Goal: Task Accomplishment & Management: Manage account settings

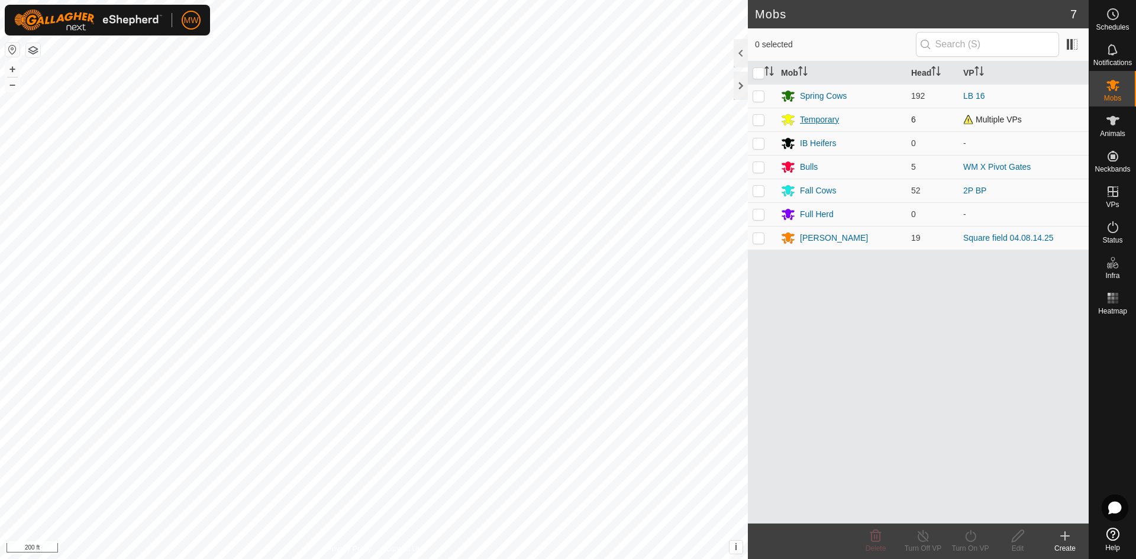
click at [812, 122] on div "Temporary" at bounding box center [819, 120] width 39 height 12
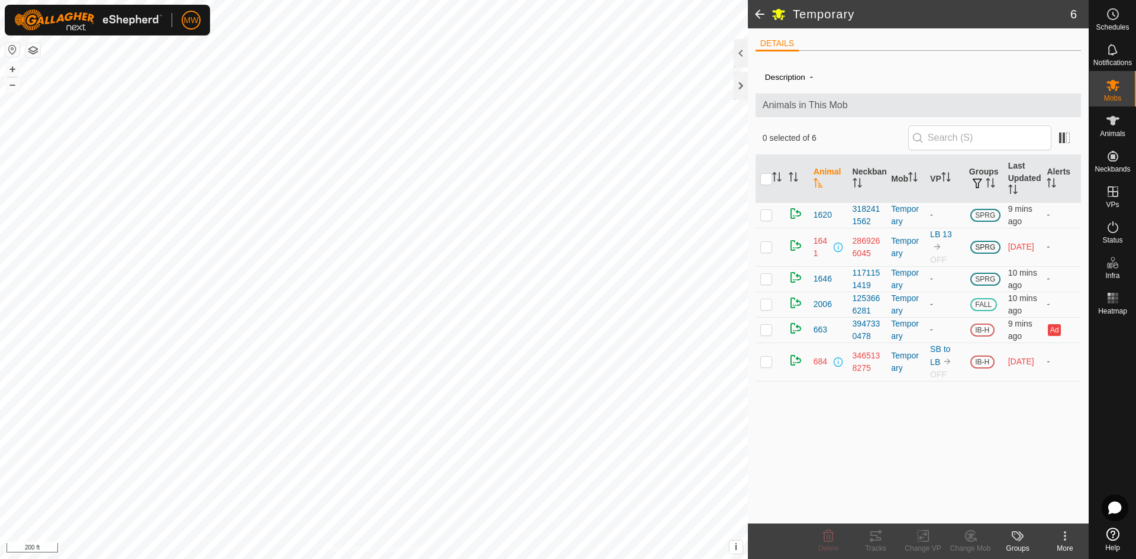
click at [763, 244] on p-checkbox at bounding box center [766, 246] width 12 height 9
checkbox input "true"
click at [766, 364] on p-checkbox at bounding box center [766, 361] width 12 height 9
checkbox input "true"
click at [925, 539] on icon at bounding box center [923, 536] width 15 height 14
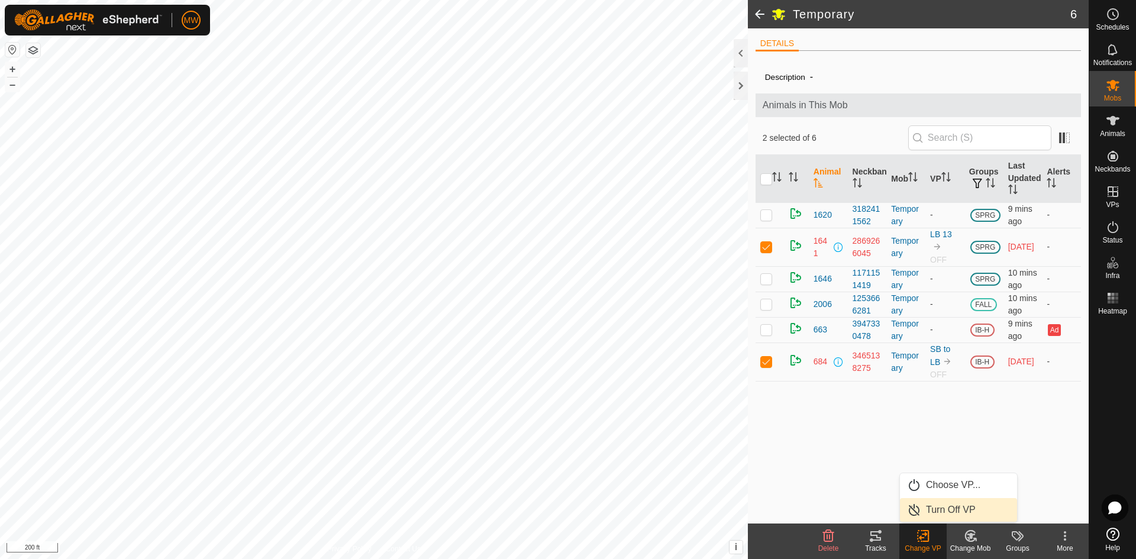
click at [951, 509] on link "Turn Off VP" at bounding box center [958, 510] width 117 height 24
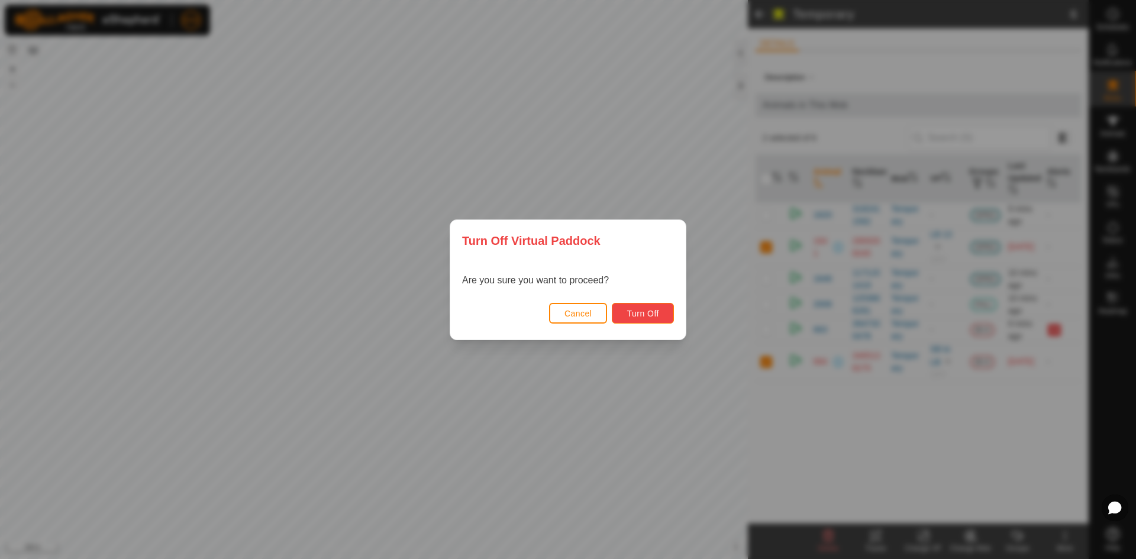
click at [644, 312] on span "Turn Off" at bounding box center [643, 313] width 33 height 9
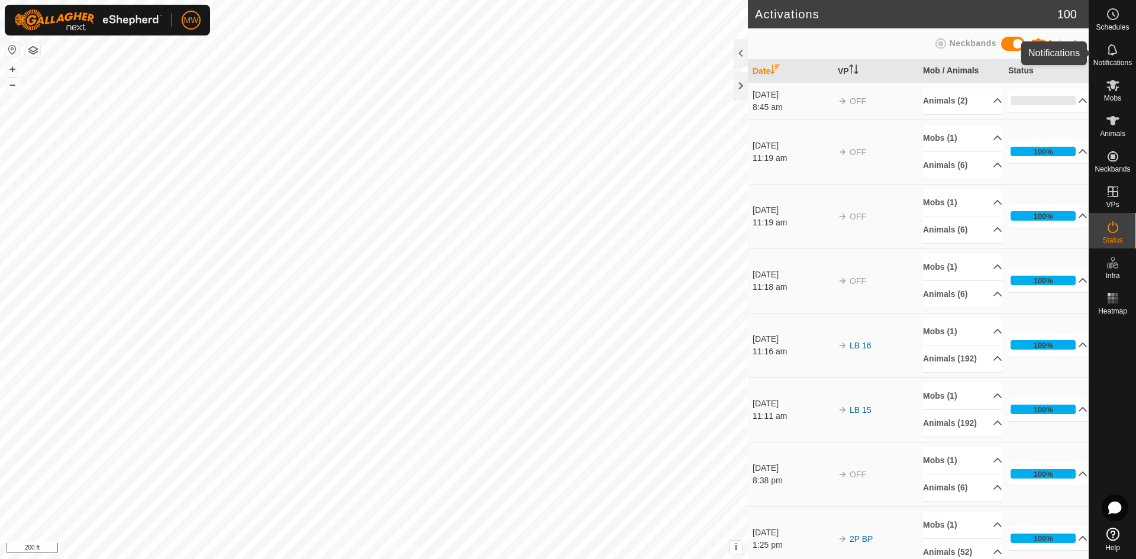
click at [1116, 51] on icon at bounding box center [1112, 49] width 9 height 11
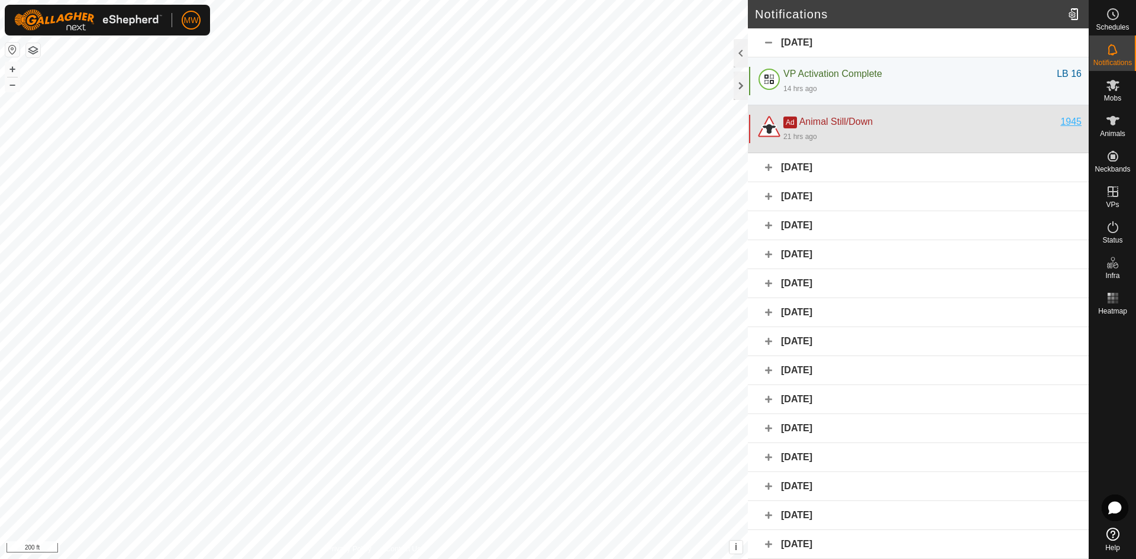
click at [1060, 119] on div "1945" at bounding box center [1070, 122] width 21 height 14
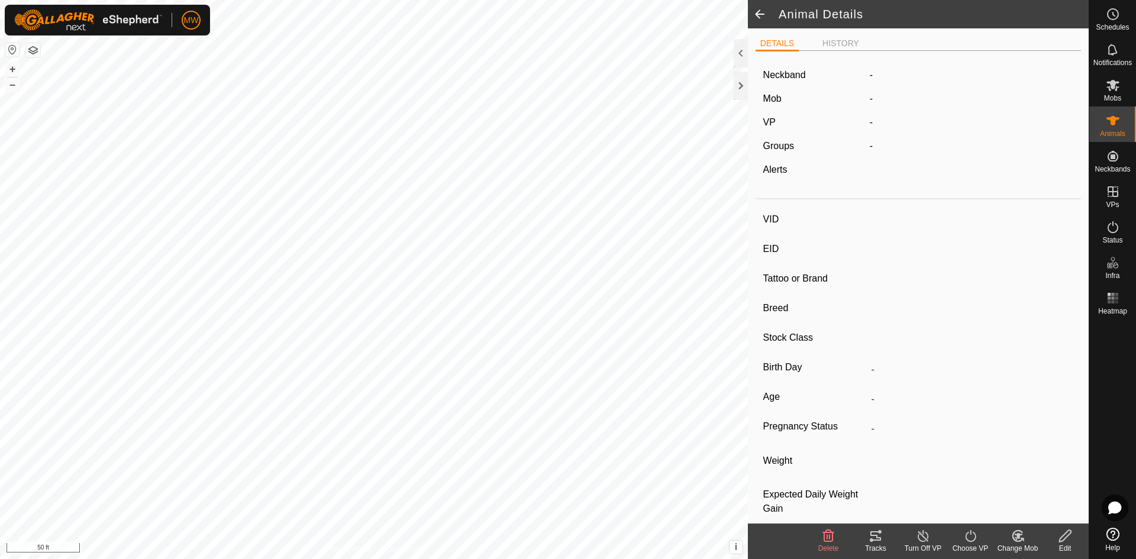
type input "1945"
type input "-"
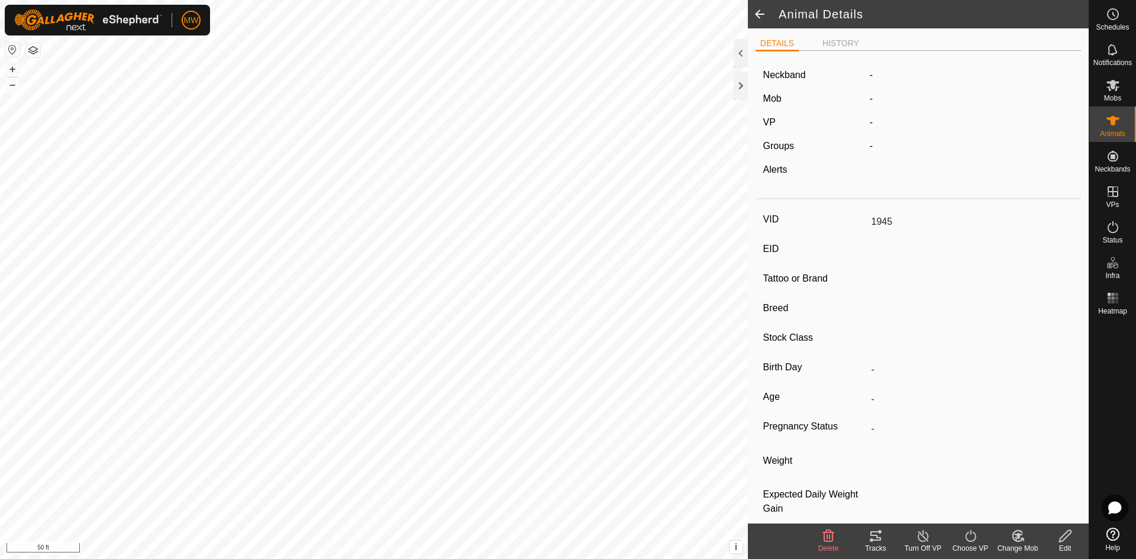
type input "0 kg"
type input "-"
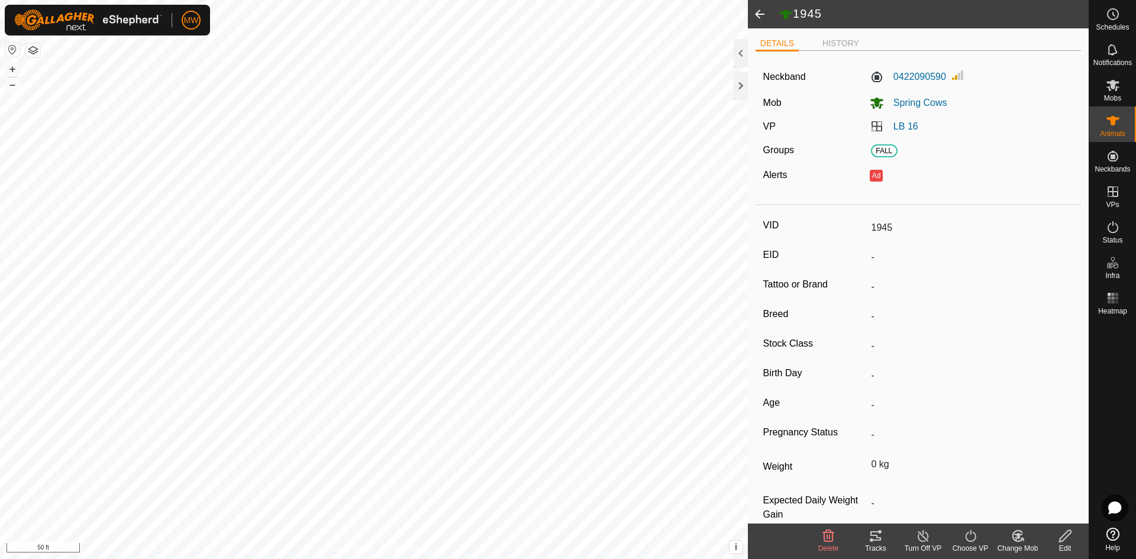
click at [1075, 537] on edit-svg-icon at bounding box center [1064, 536] width 47 height 14
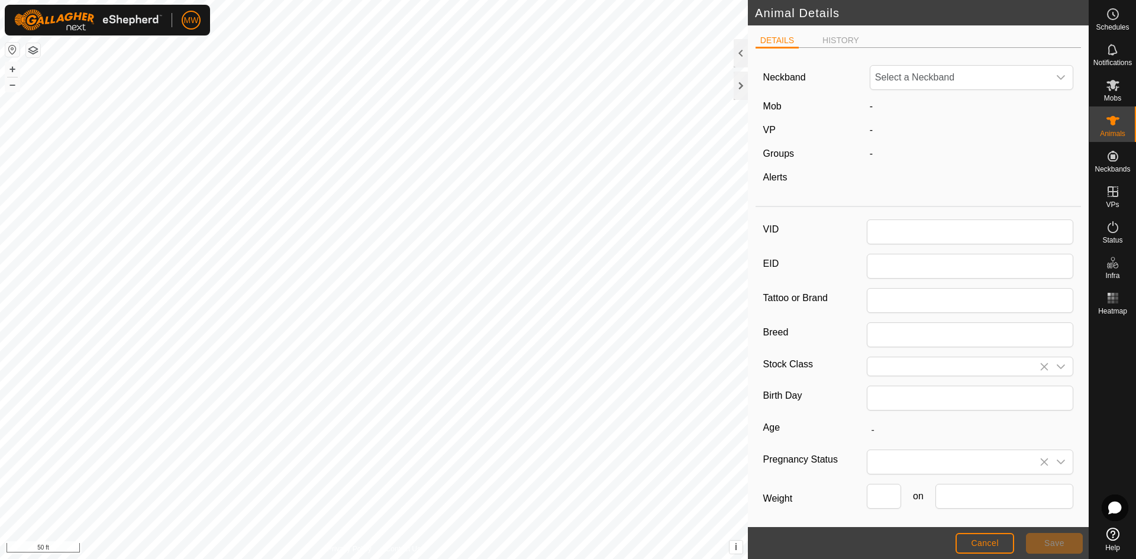
type input "1945"
type input "0"
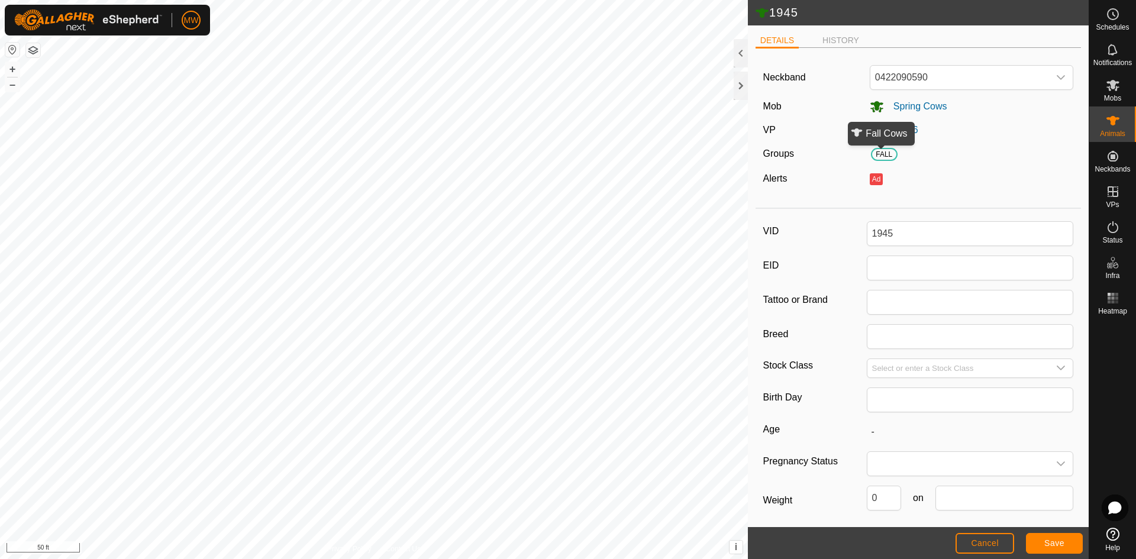
click at [876, 153] on span "FALL" at bounding box center [884, 154] width 27 height 13
click at [973, 534] on button "Cancel" at bounding box center [985, 543] width 59 height 21
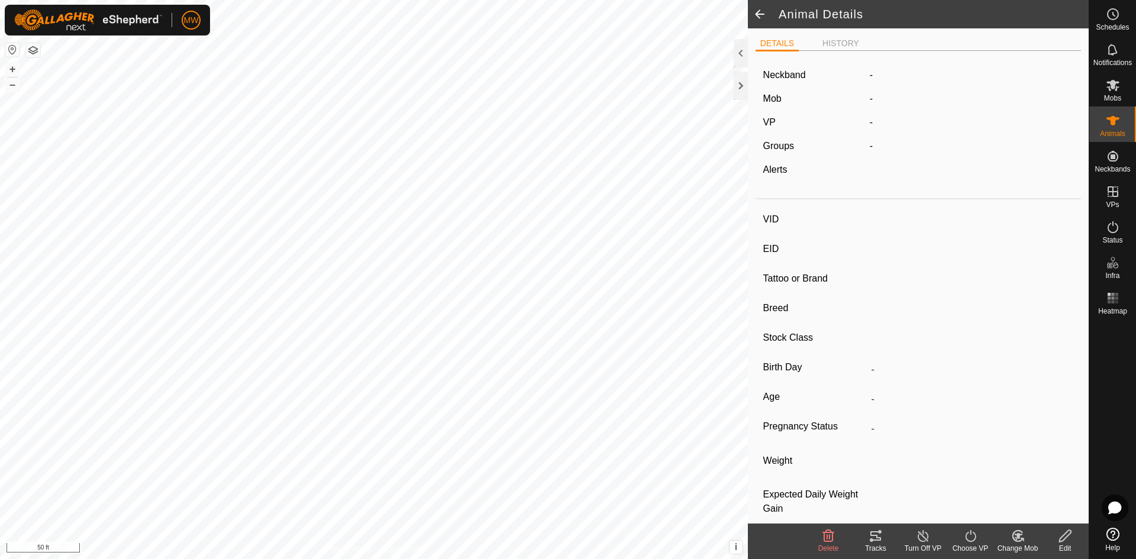
type input "1945"
type input "-"
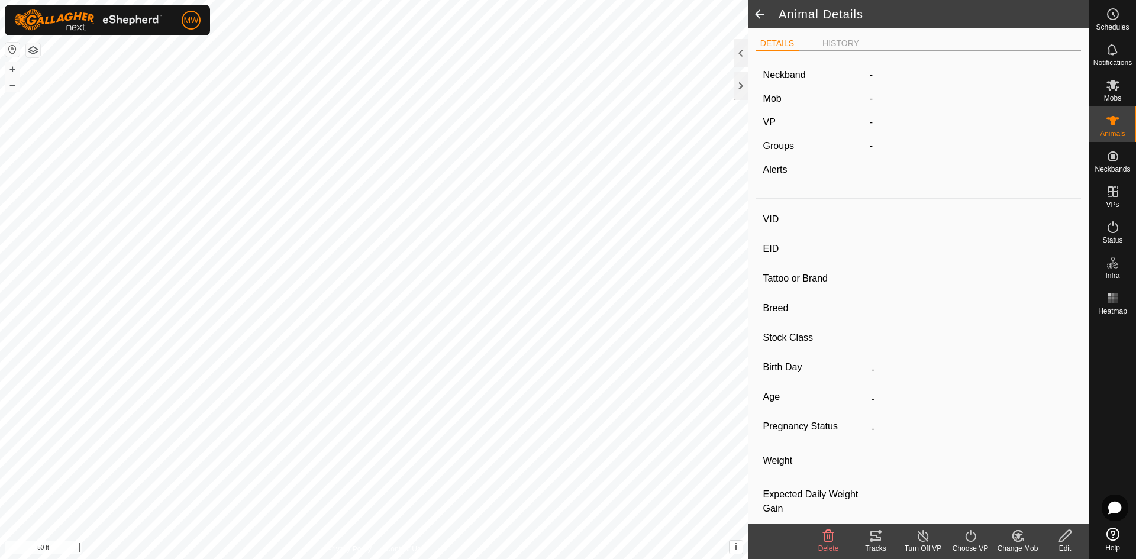
type input "0 kg"
type input "-"
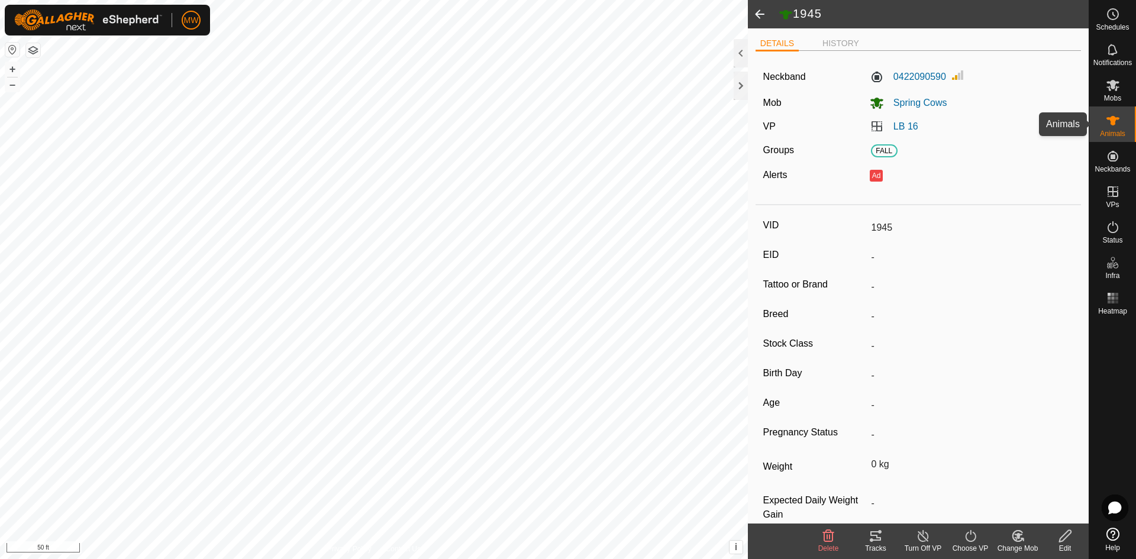
click at [1113, 117] on icon at bounding box center [1112, 120] width 13 height 9
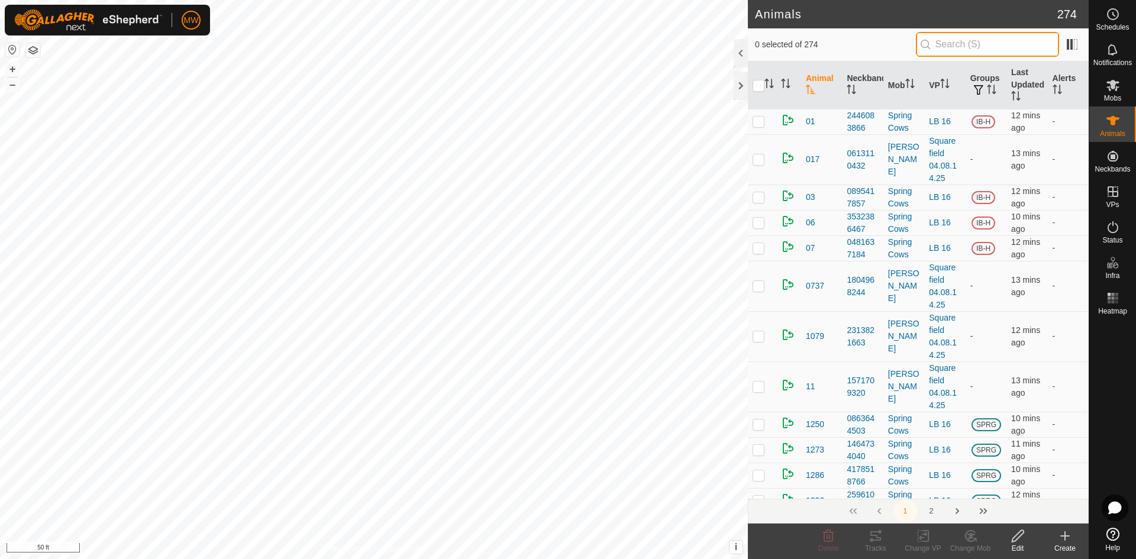
click at [976, 39] on input "text" at bounding box center [987, 44] width 143 height 25
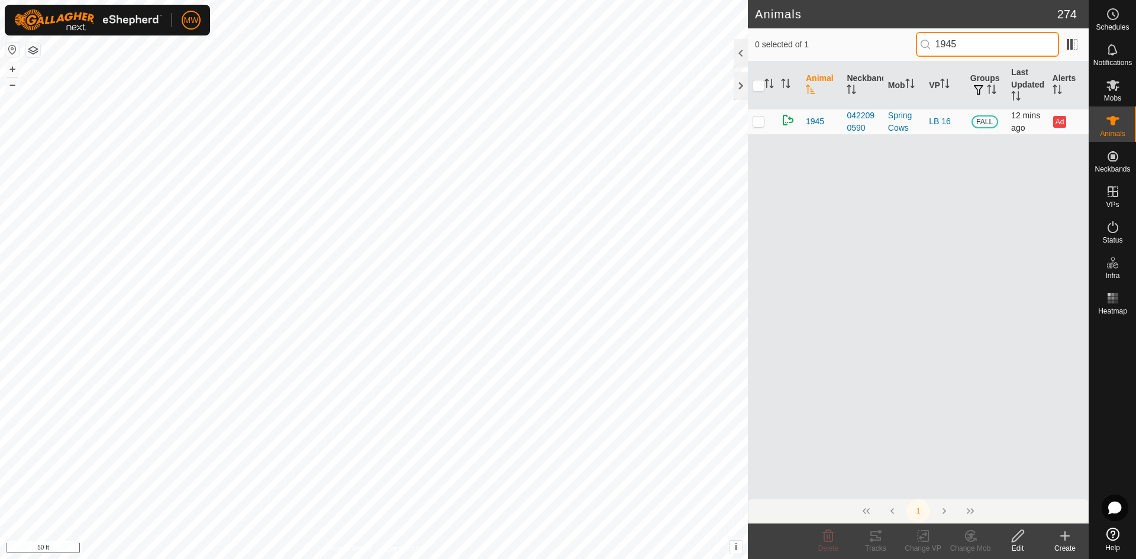
type input "1945"
click at [756, 122] on p-checkbox at bounding box center [759, 121] width 12 height 9
checkbox input "true"
click at [1013, 538] on icon at bounding box center [1018, 536] width 12 height 12
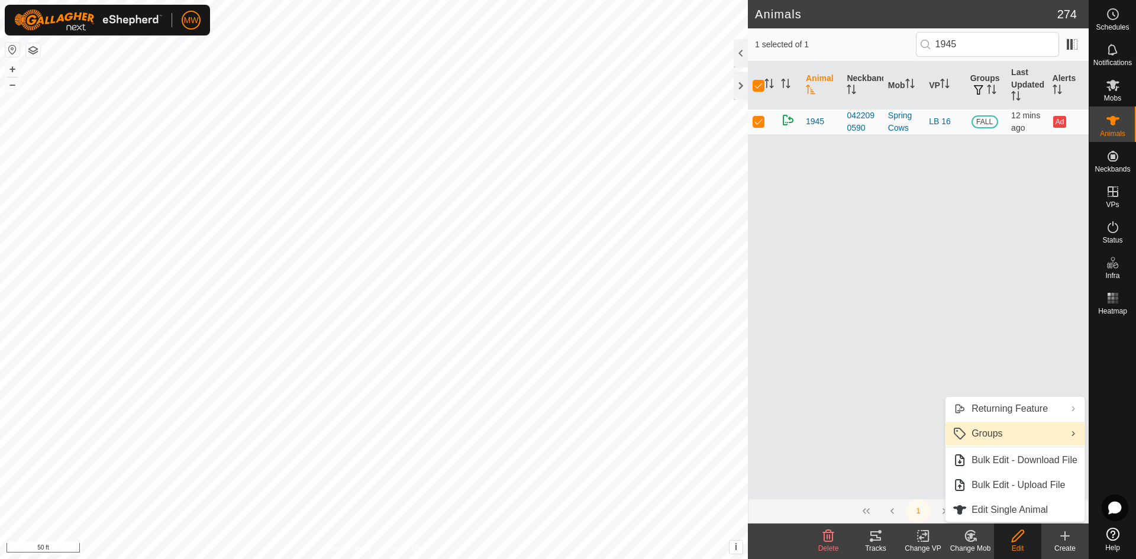
click at [1001, 438] on link "Groups" at bounding box center [1014, 434] width 139 height 24
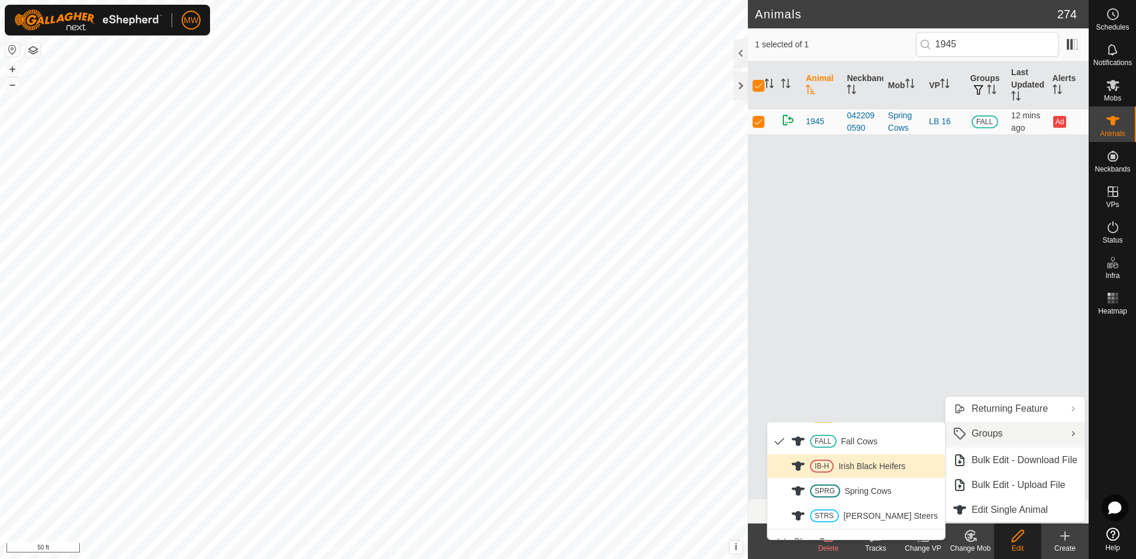
scroll to position [105, 0]
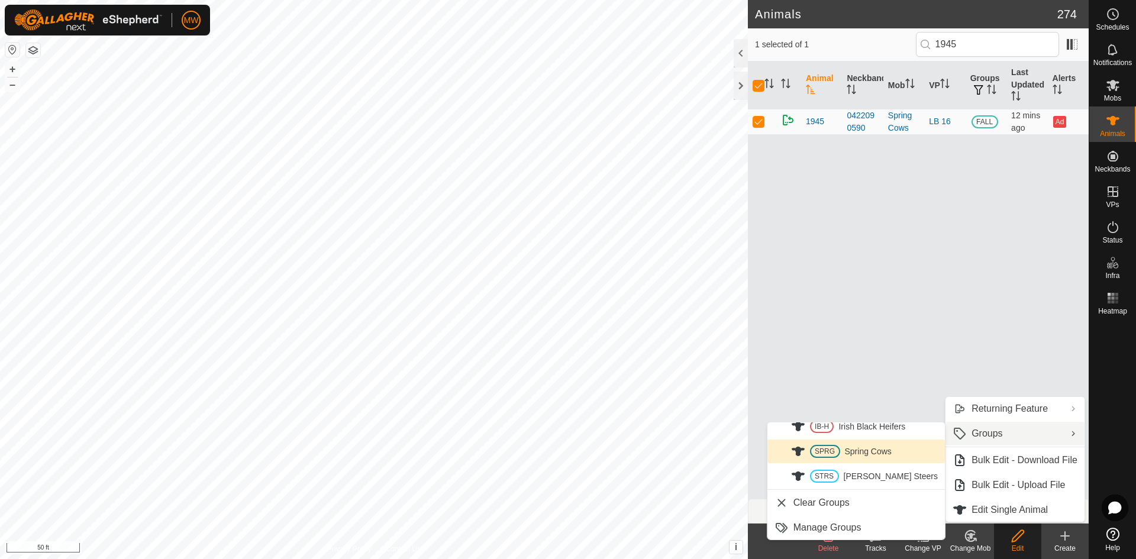
click at [880, 441] on link "SPRG Spring Cows" at bounding box center [855, 452] width 177 height 24
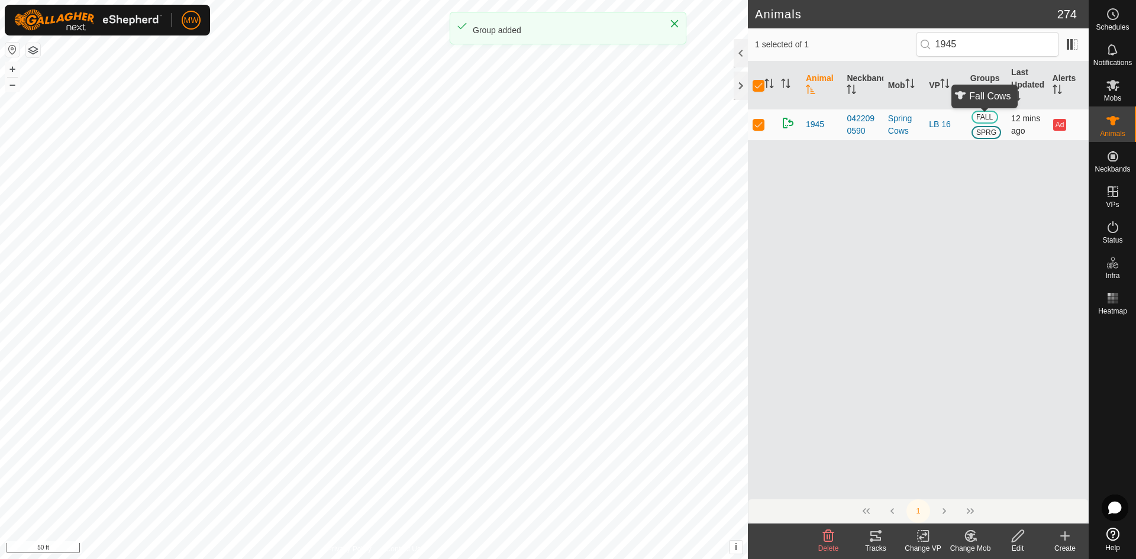
click at [988, 118] on span "FALL" at bounding box center [985, 117] width 27 height 13
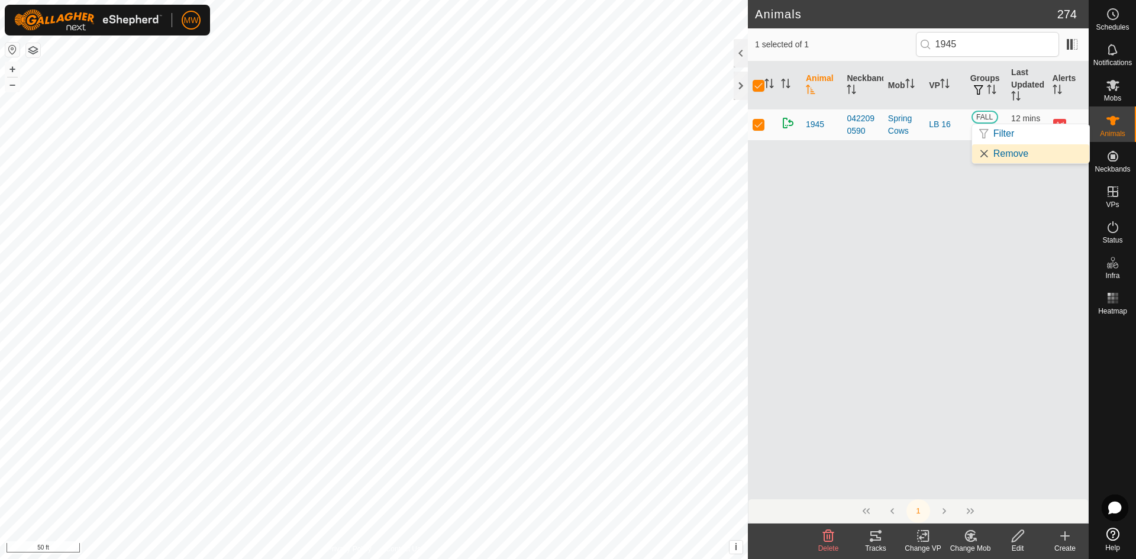
click at [987, 154] on link "Remove" at bounding box center [1030, 153] width 117 height 19
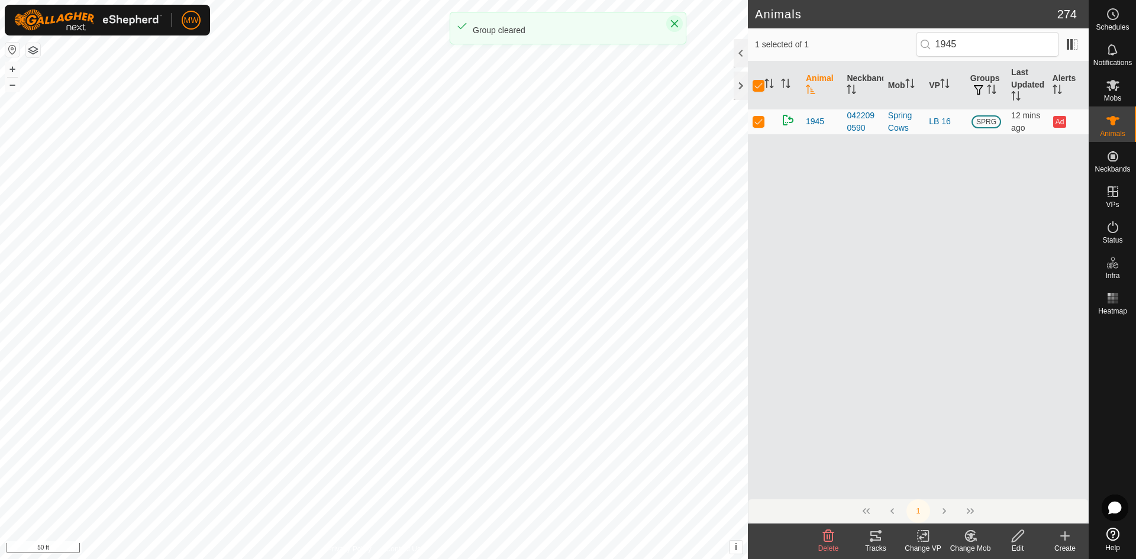
click at [674, 22] on icon "Close" at bounding box center [675, 24] width 8 height 8
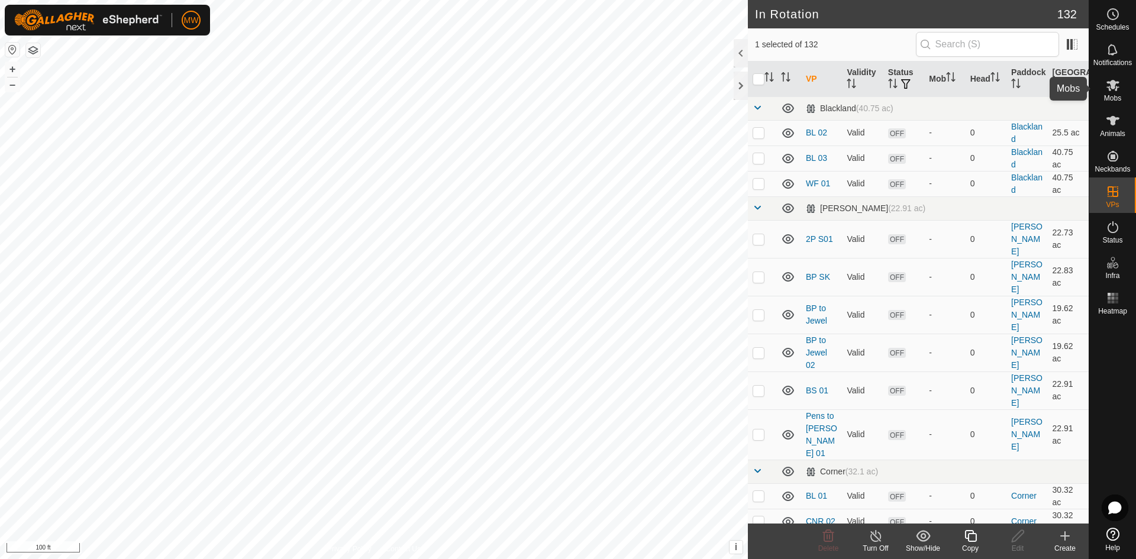
click at [1108, 85] on icon at bounding box center [1113, 85] width 14 height 14
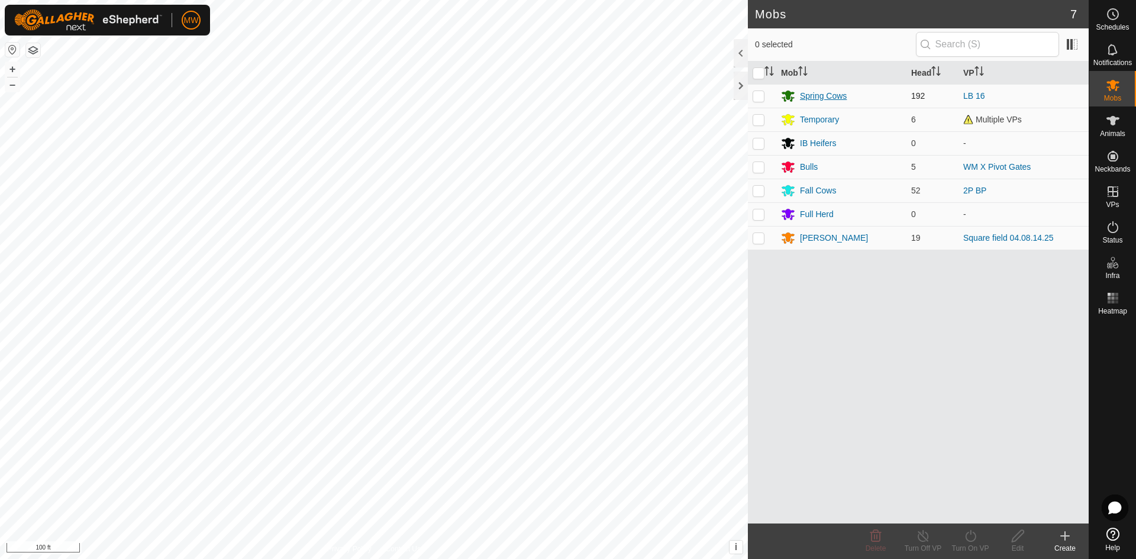
click at [812, 93] on div "Spring Cows" at bounding box center [823, 96] width 47 height 12
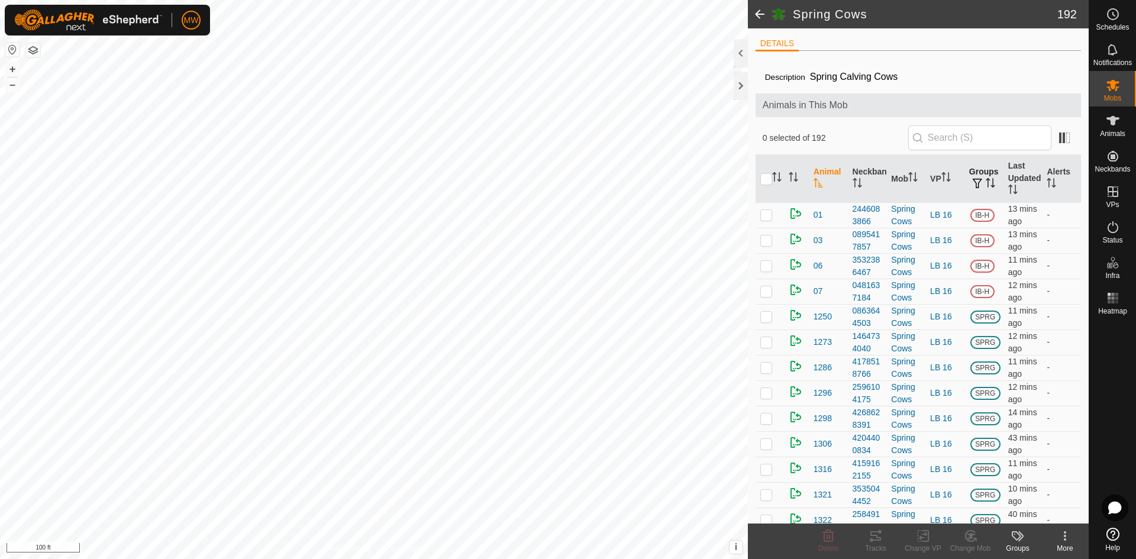
click at [978, 171] on th "Groups" at bounding box center [983, 179] width 39 height 48
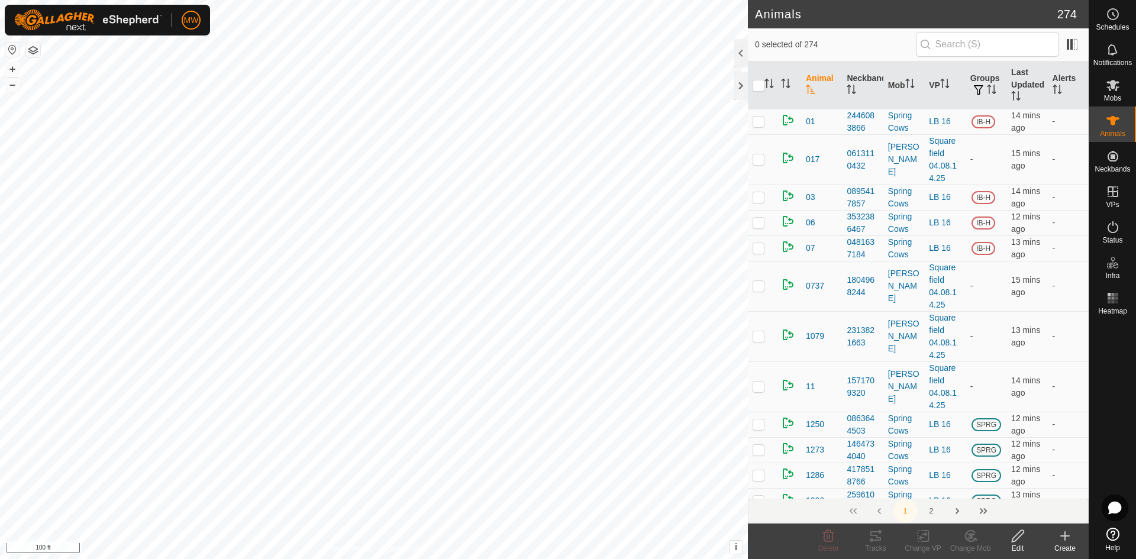
click at [1018, 534] on icon at bounding box center [1018, 536] width 12 height 12
click at [1017, 535] on icon at bounding box center [1018, 536] width 15 height 14
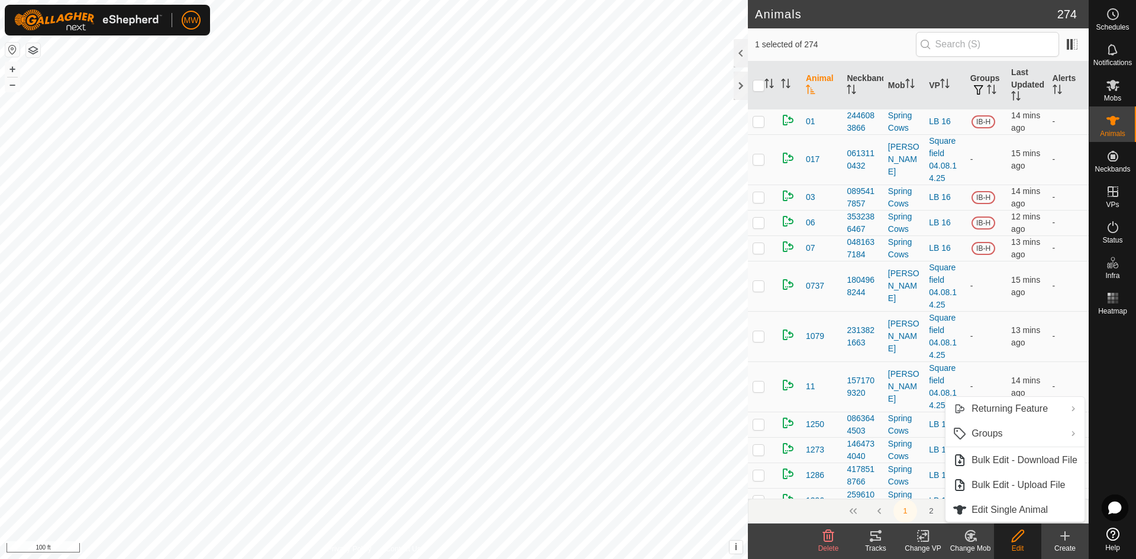
click at [979, 535] on change-mob-svg-icon at bounding box center [970, 536] width 47 height 14
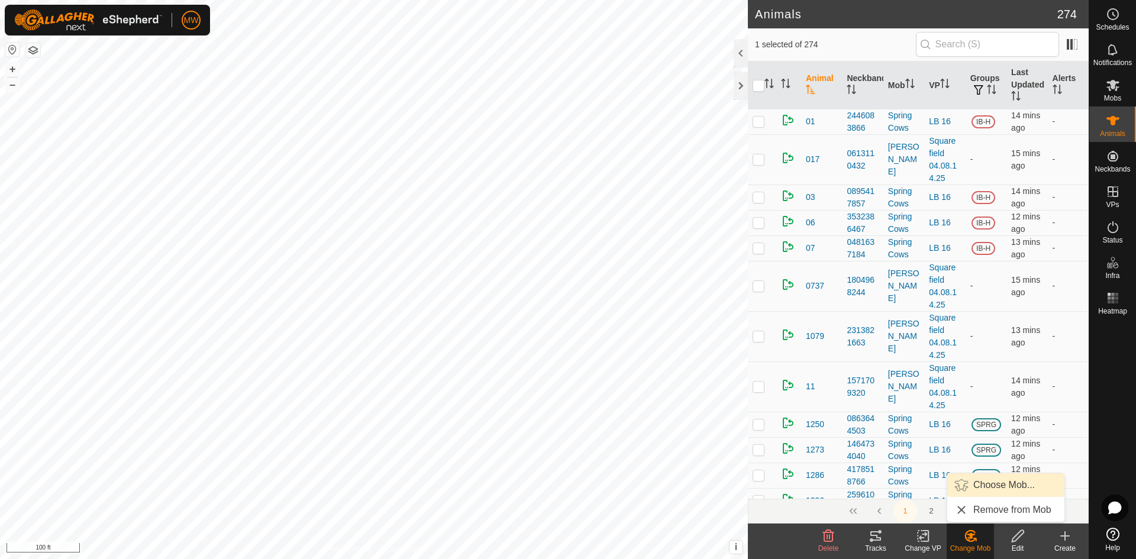
click at [1007, 487] on link "Choose Mob..." at bounding box center [1005, 485] width 117 height 24
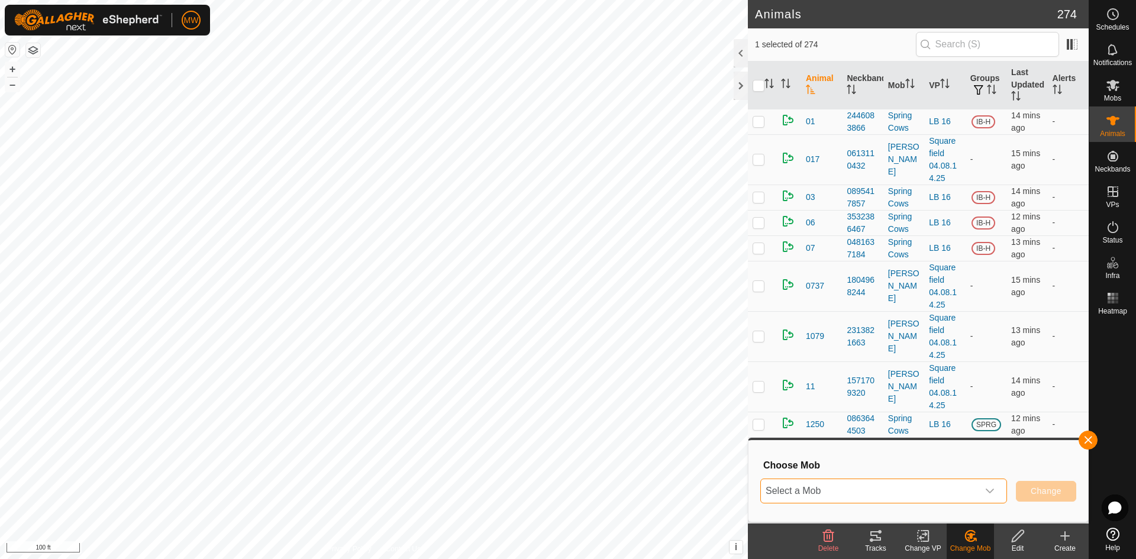
click at [838, 490] on span "Select a Mob" at bounding box center [869, 491] width 217 height 24
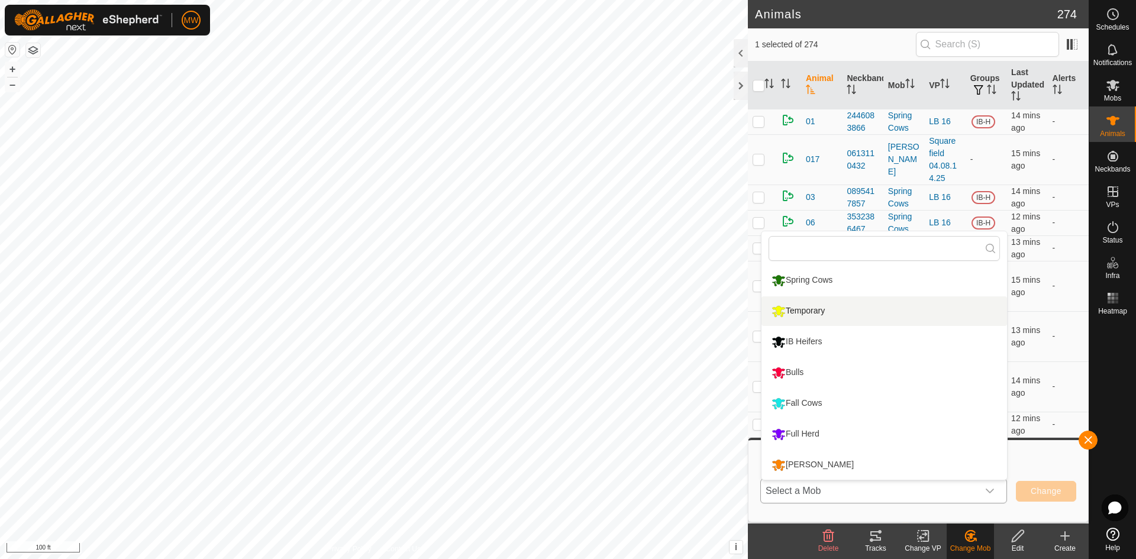
click at [808, 311] on li "Temporary" at bounding box center [884, 311] width 246 height 30
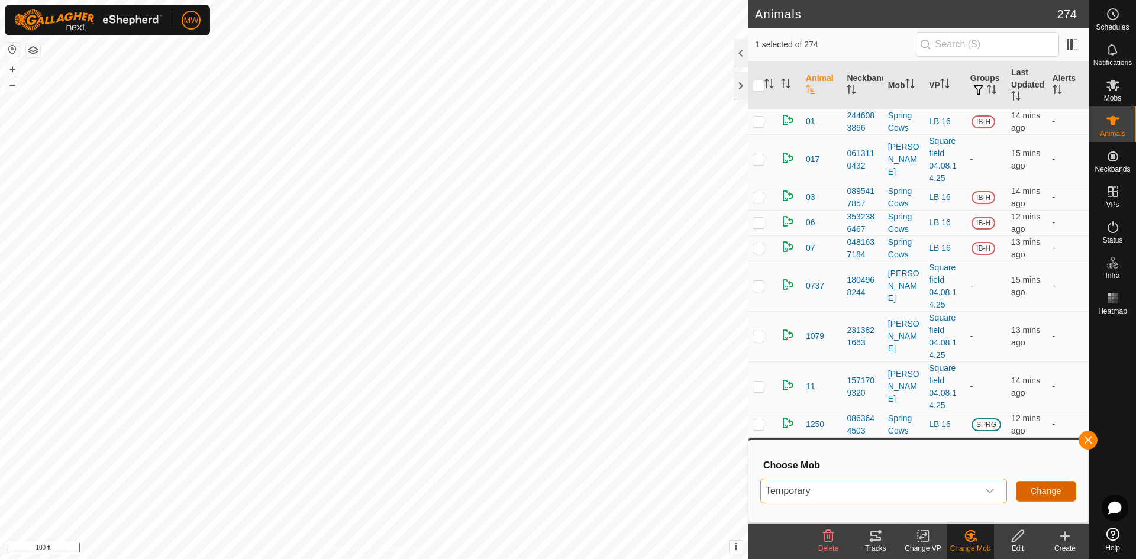
click at [1038, 493] on span "Change" at bounding box center [1046, 490] width 31 height 9
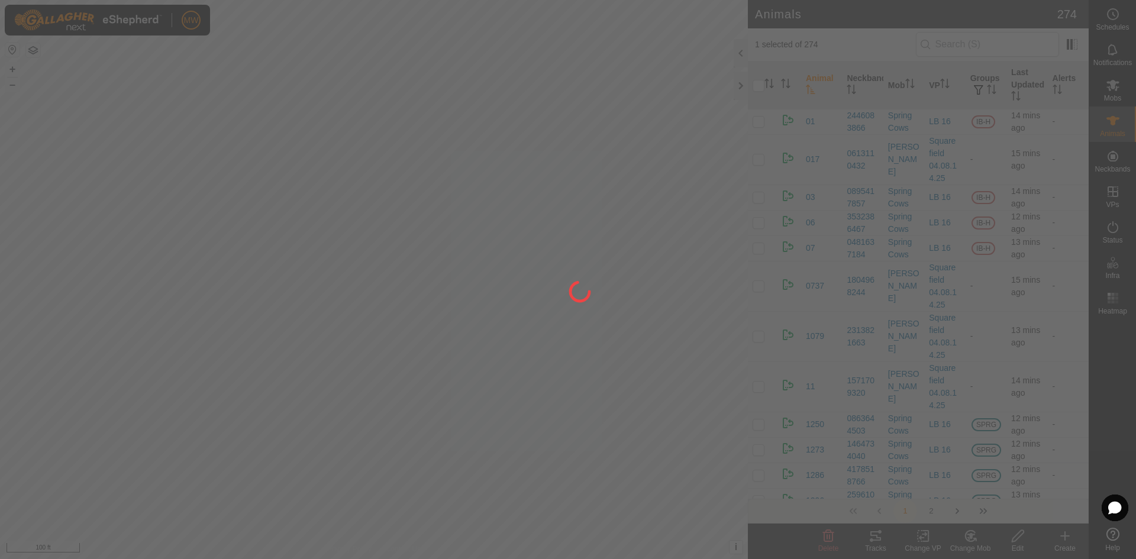
checkbox input "false"
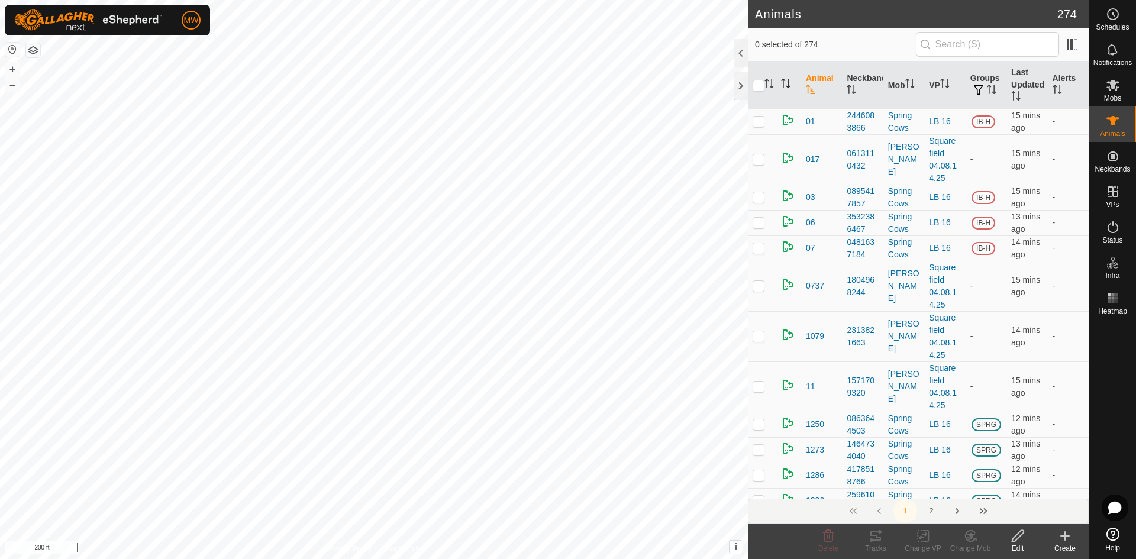
click at [781, 109] on div "Animals 274 0 selected of 274 Animal Neckband Mob VP Groups Last Updated Alerts…" at bounding box center [544, 279] width 1089 height 559
click at [692, 559] on html "MW Schedules Notifications Mobs Animals Neckbands VPs Status Infra Heatmap Help…" at bounding box center [568, 279] width 1136 height 559
click at [1112, 89] on icon at bounding box center [1113, 85] width 14 height 14
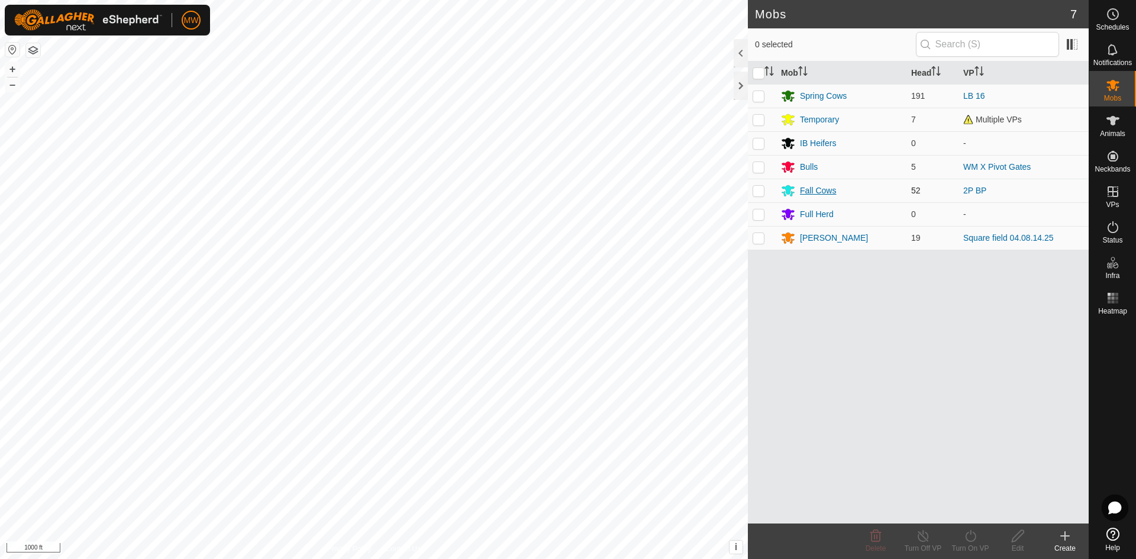
click at [816, 189] on div "Fall Cows" at bounding box center [818, 191] width 36 height 12
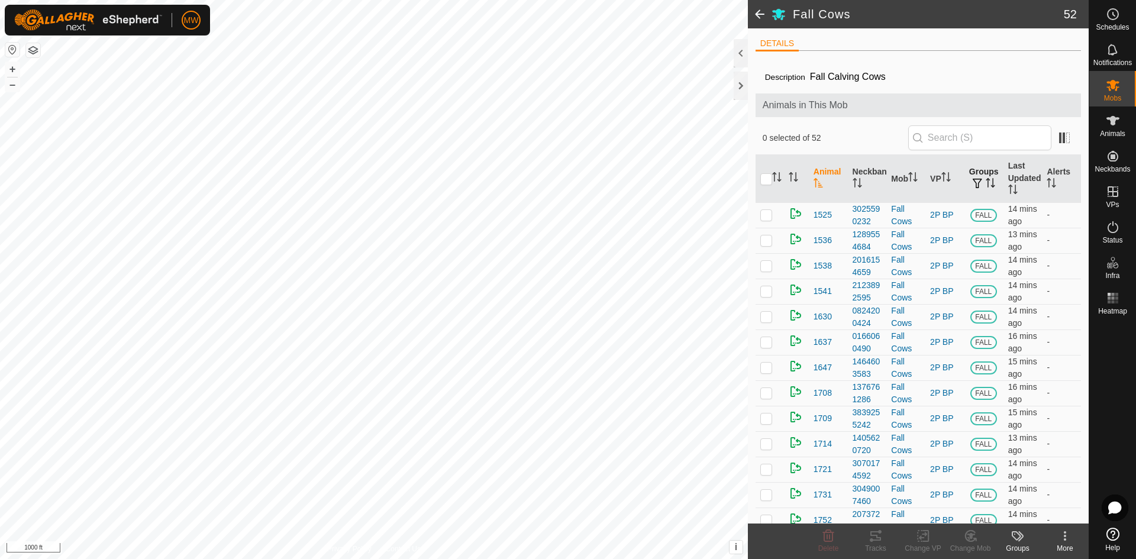
click at [972, 170] on th "Groups" at bounding box center [983, 179] width 39 height 48
